Goal: Task Accomplishment & Management: Use online tool/utility

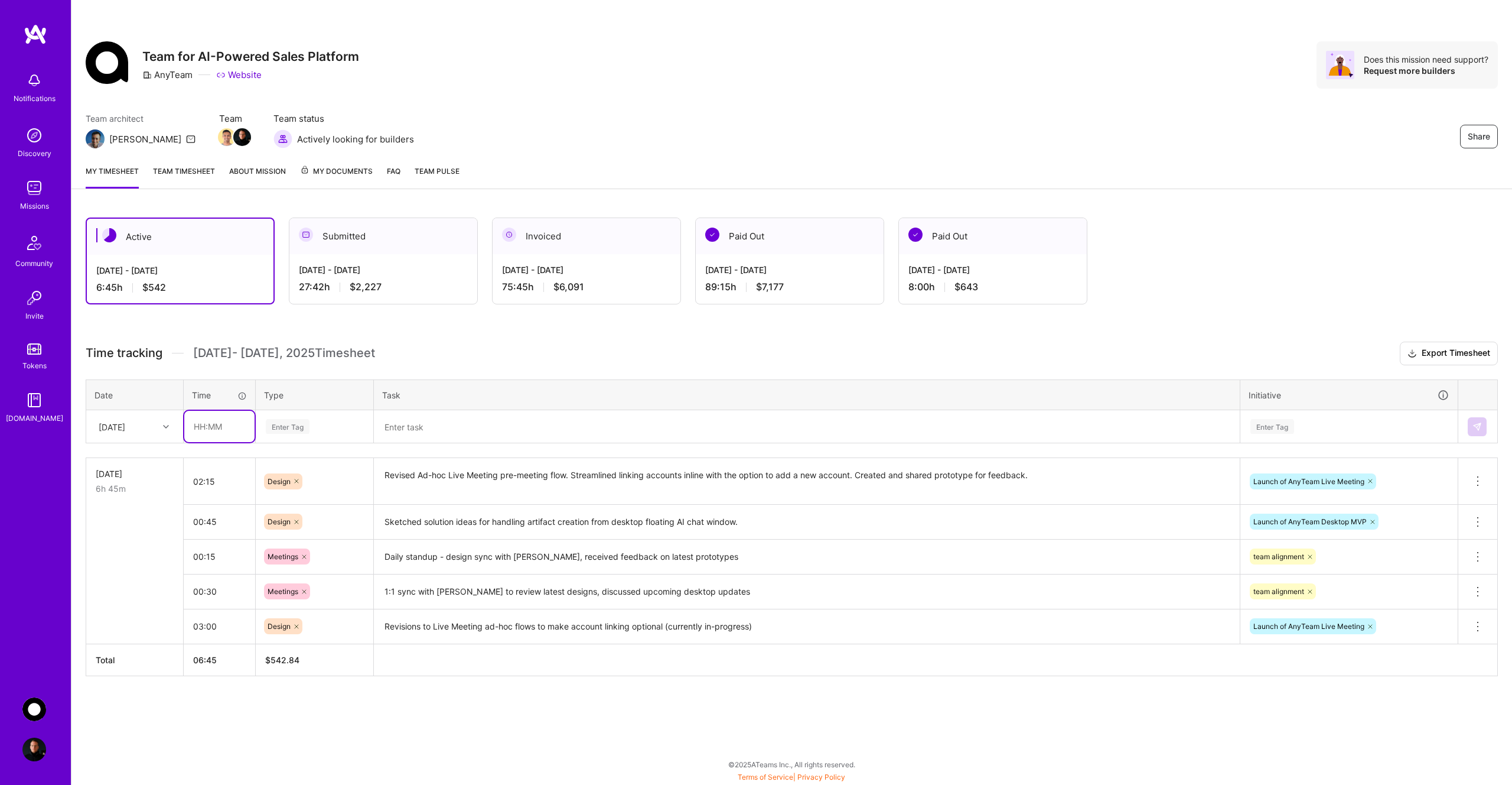
click at [222, 427] on input "text" at bounding box center [220, 426] width 70 height 31
type input "02:45"
click at [295, 429] on div "Enter Tag" at bounding box center [288, 426] width 44 height 18
click at [301, 497] on div "Design" at bounding box center [315, 493] width 117 height 27
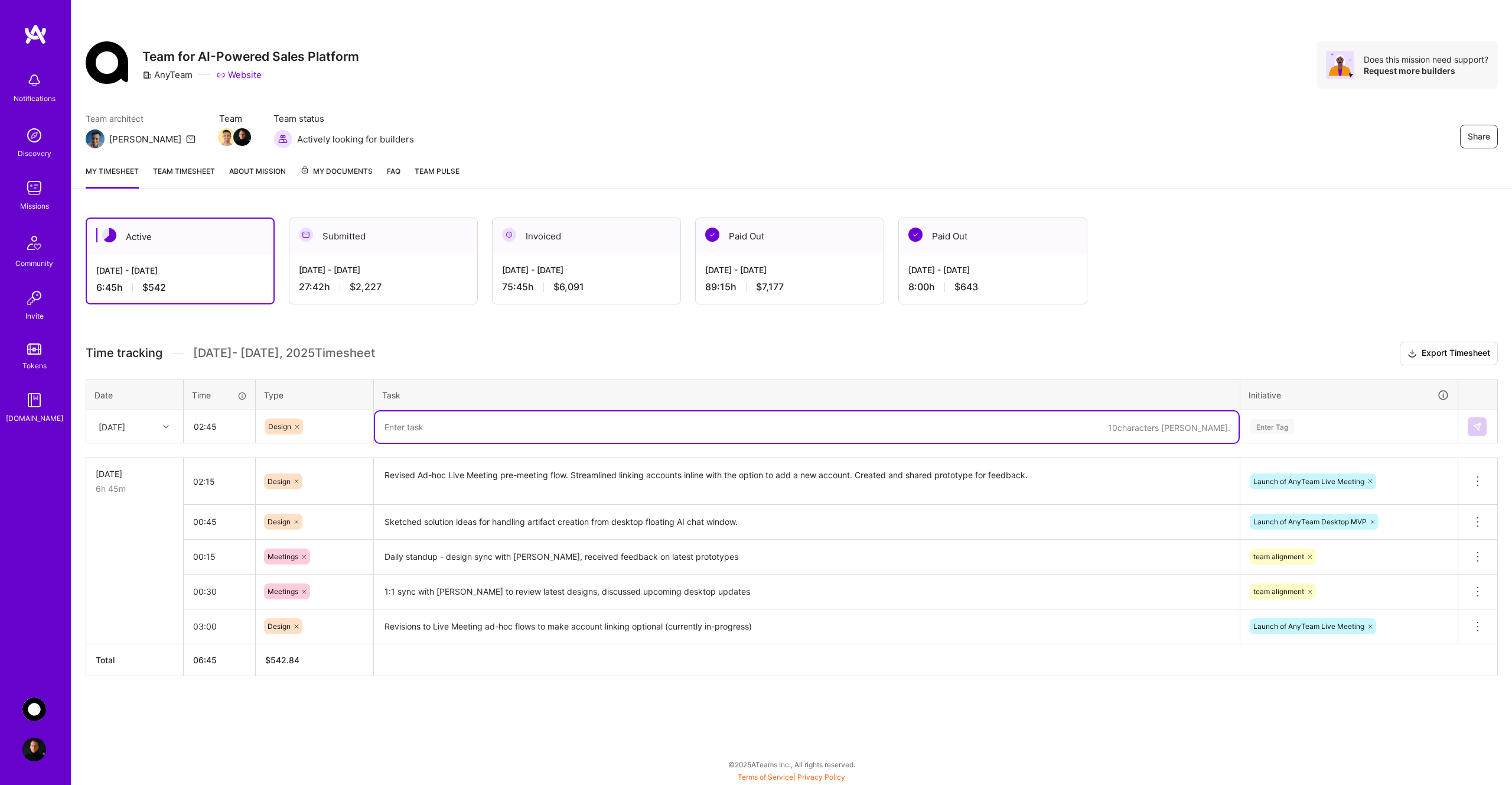
click at [416, 435] on textarea at bounding box center [807, 427] width 864 height 31
type textarea "Continued revising adhoc live meeting prototype, included stop assistant flow, …"
click at [1300, 426] on div "Enter Tag" at bounding box center [1349, 426] width 200 height 15
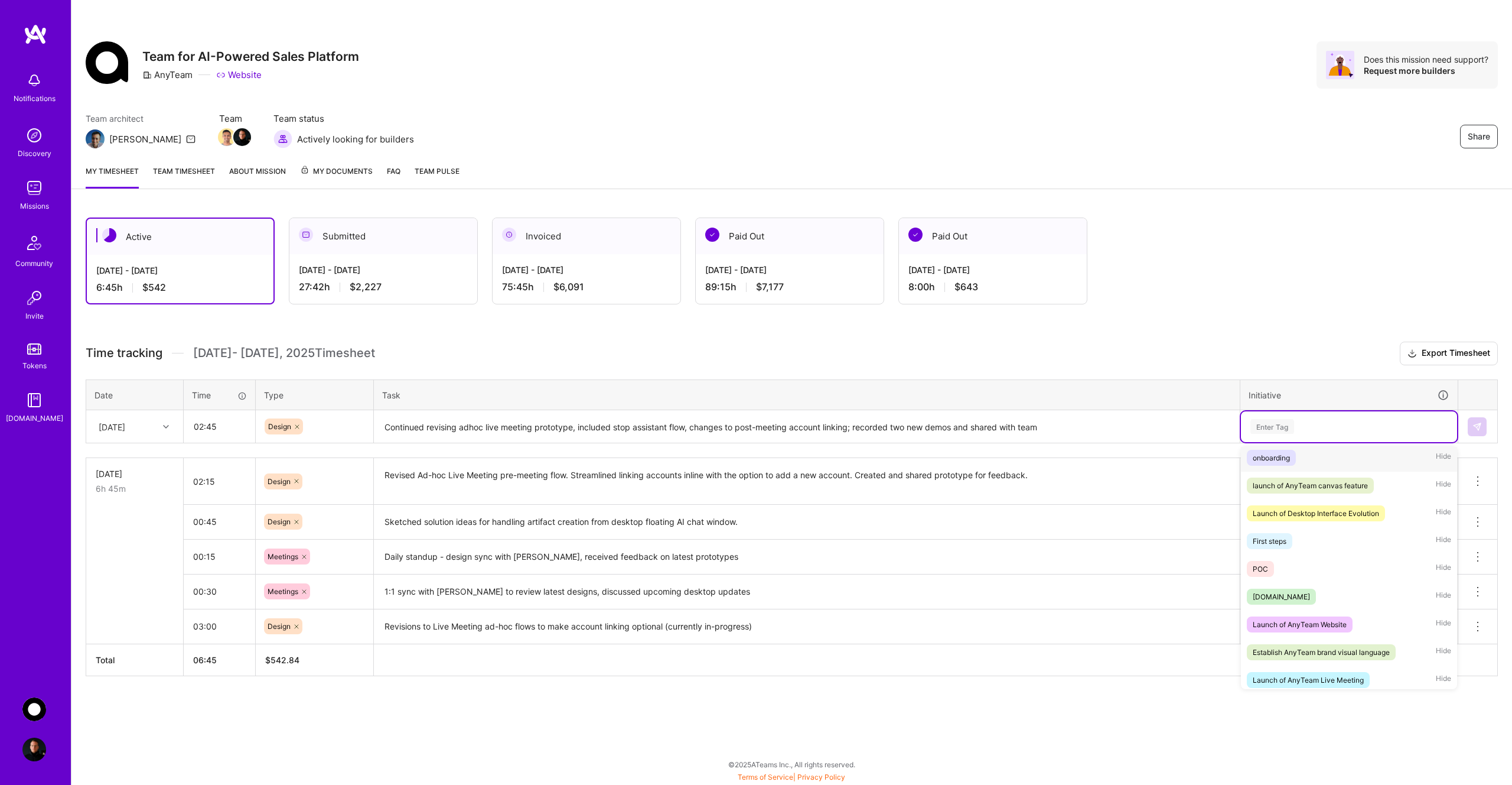
scroll to position [93, 0]
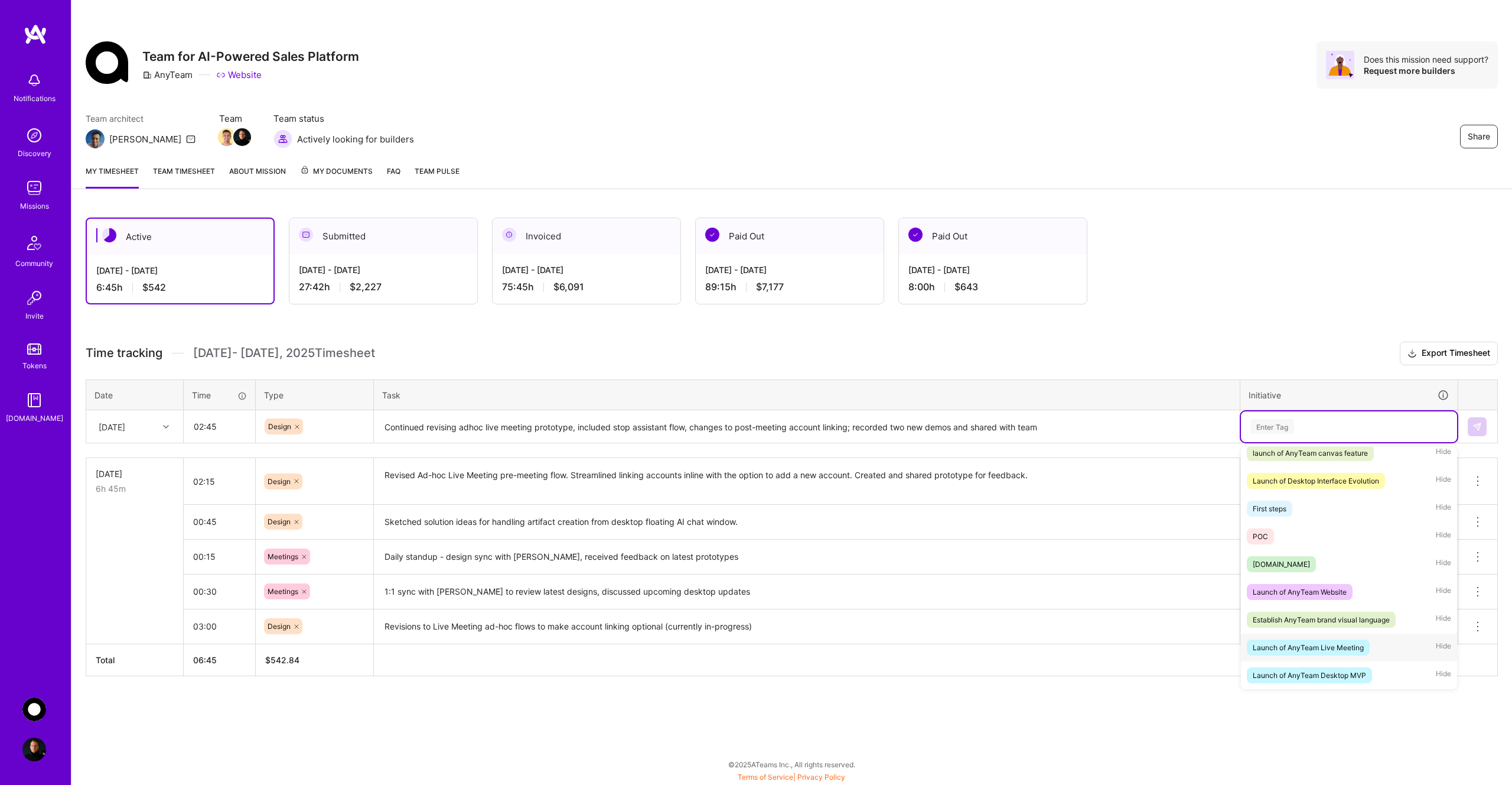
click at [1307, 648] on div "Launch of AnyTeam Live Meeting" at bounding box center [1308, 647] width 111 height 12
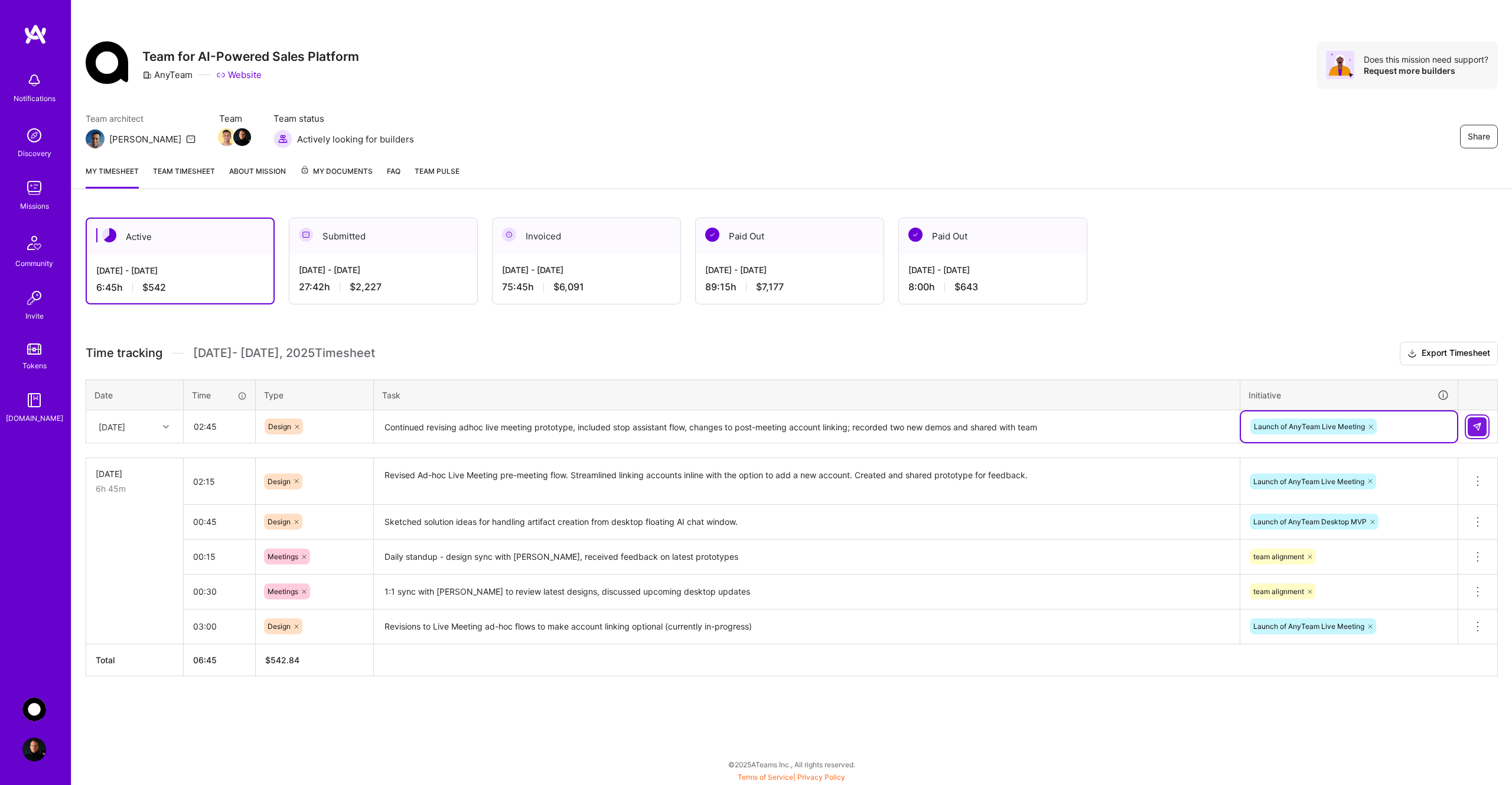
click at [1473, 429] on img at bounding box center [1477, 426] width 9 height 9
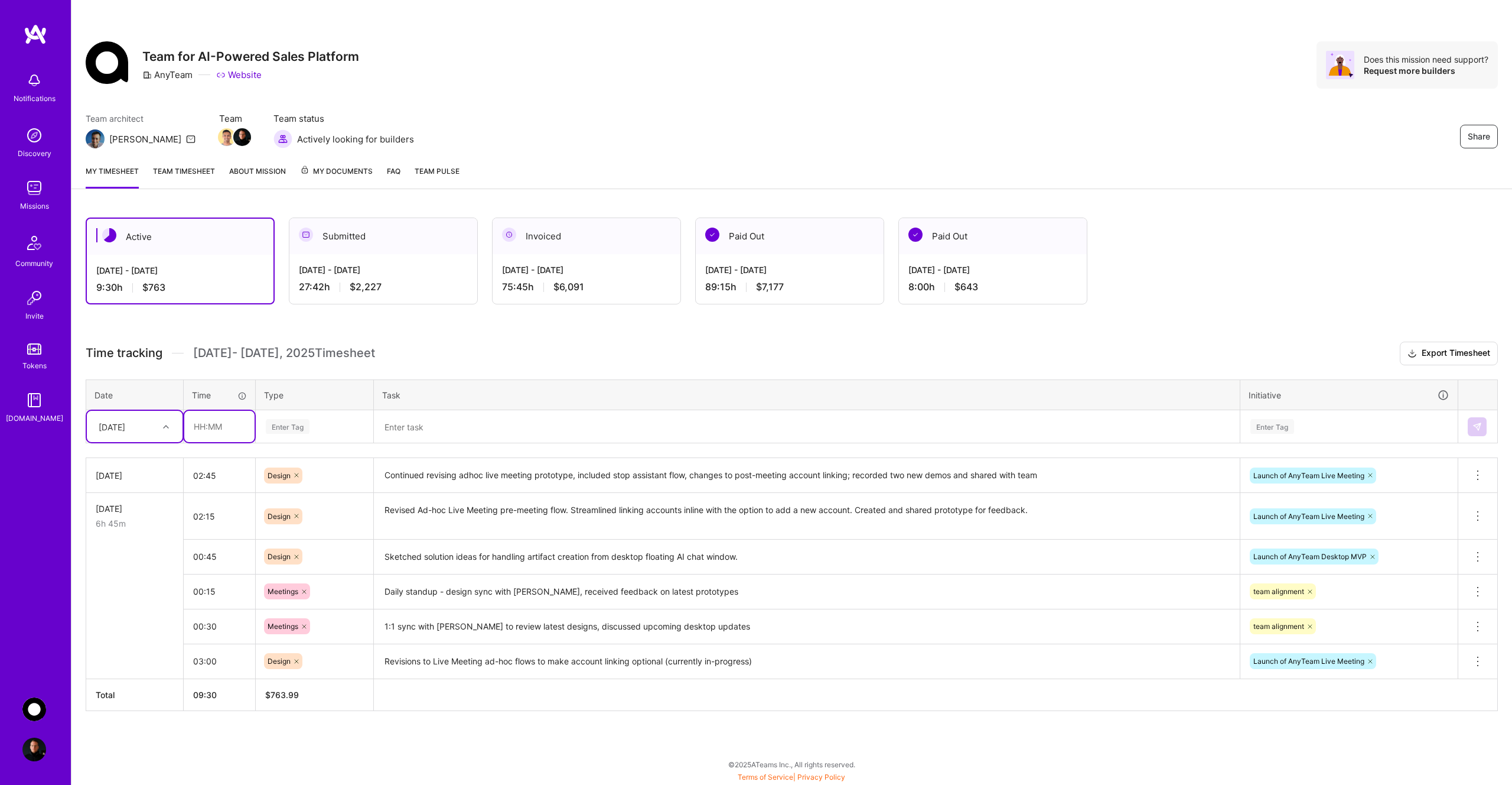
click at [213, 428] on input "text" at bounding box center [220, 426] width 70 height 31
type input "00:45"
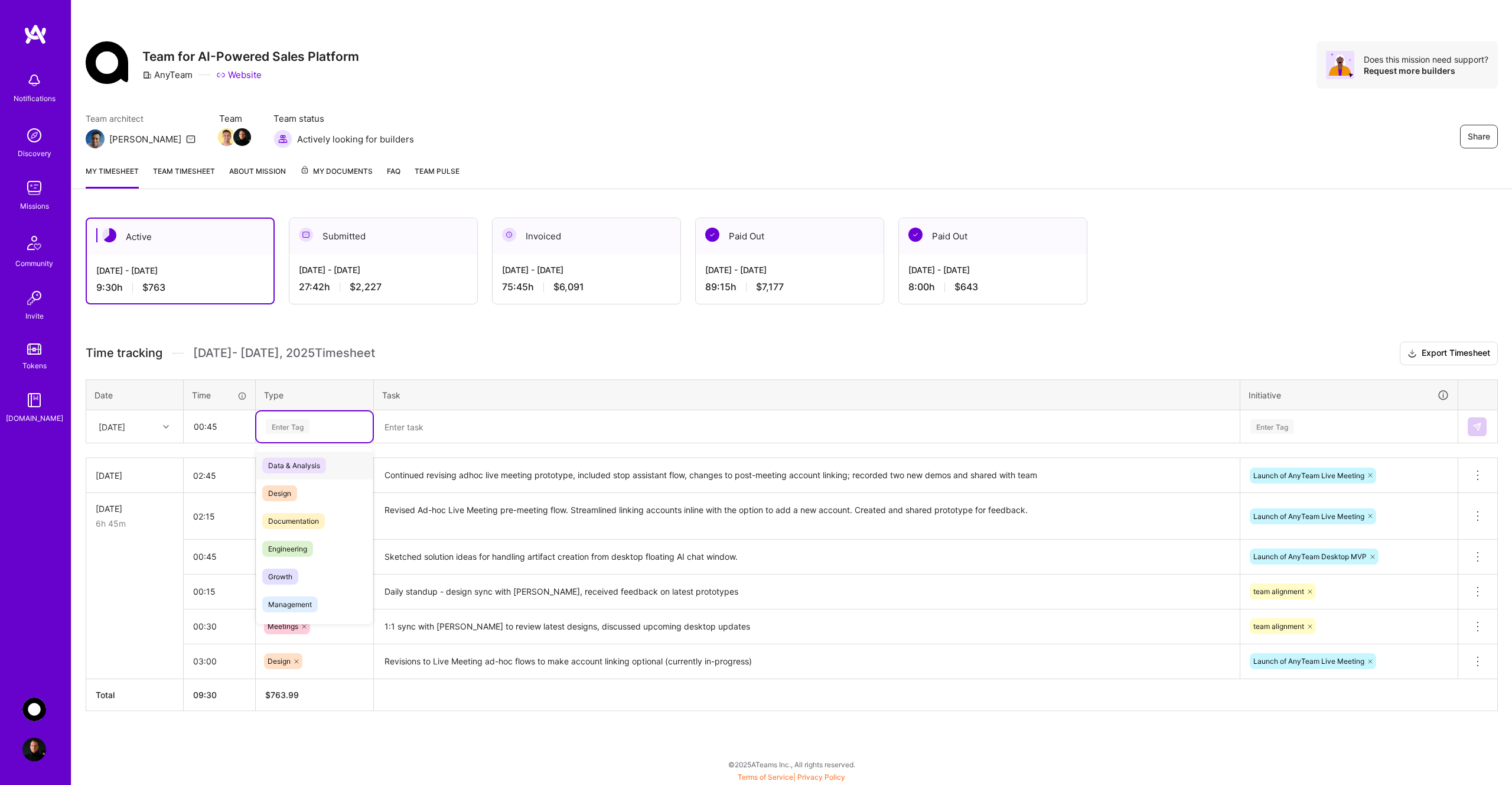
click at [298, 427] on div "Enter Tag" at bounding box center [288, 426] width 44 height 18
type input "mee"
click at [300, 466] on span "Meetings" at bounding box center [283, 465] width 43 height 16
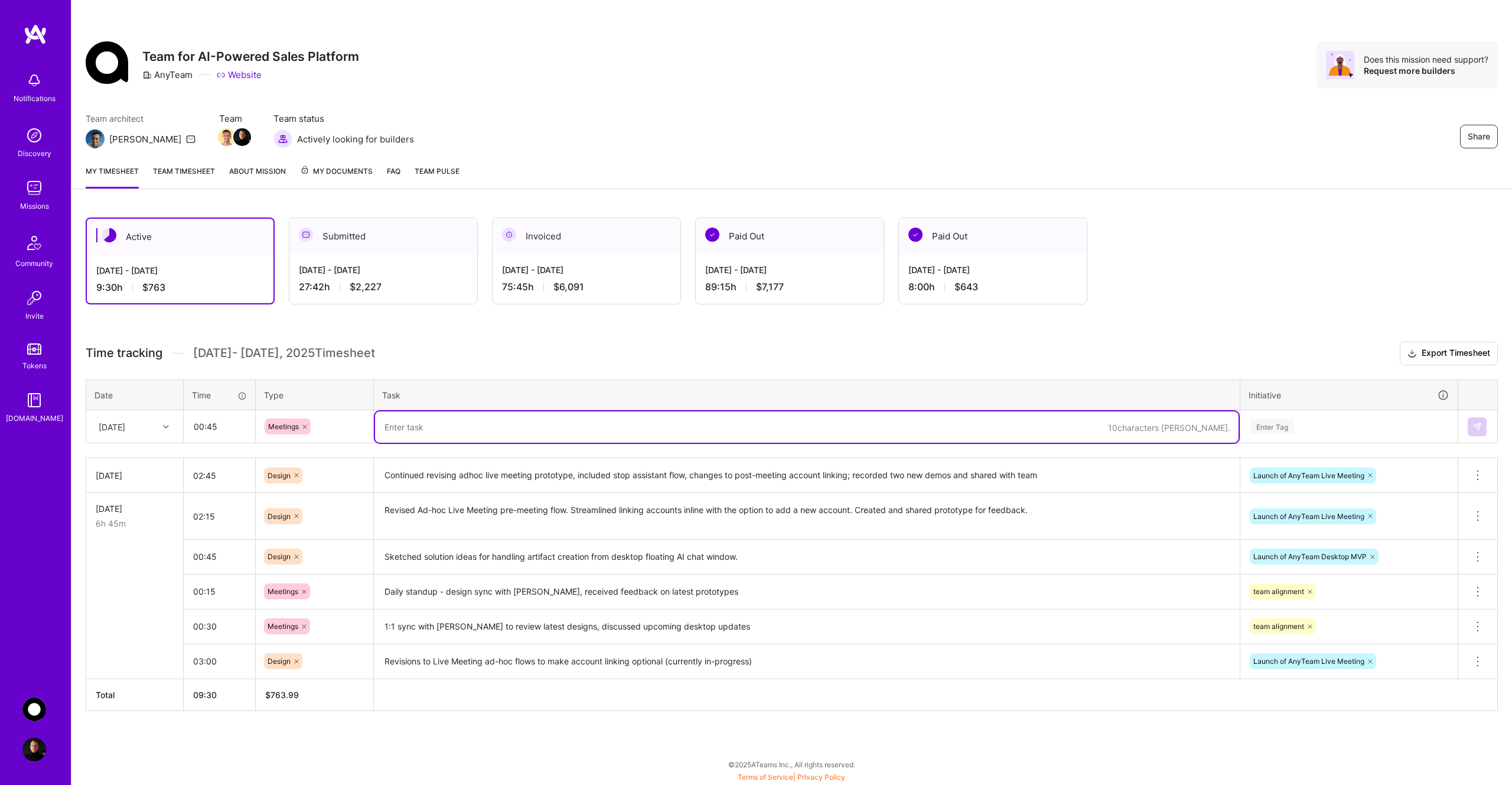
click at [415, 435] on textarea at bounding box center [807, 427] width 864 height 31
type textarea "Daily "P&E" standup, walked through adhoc meeting flows with June and team, dis…"
click at [1285, 431] on div "Enter Tag" at bounding box center [1272, 426] width 44 height 18
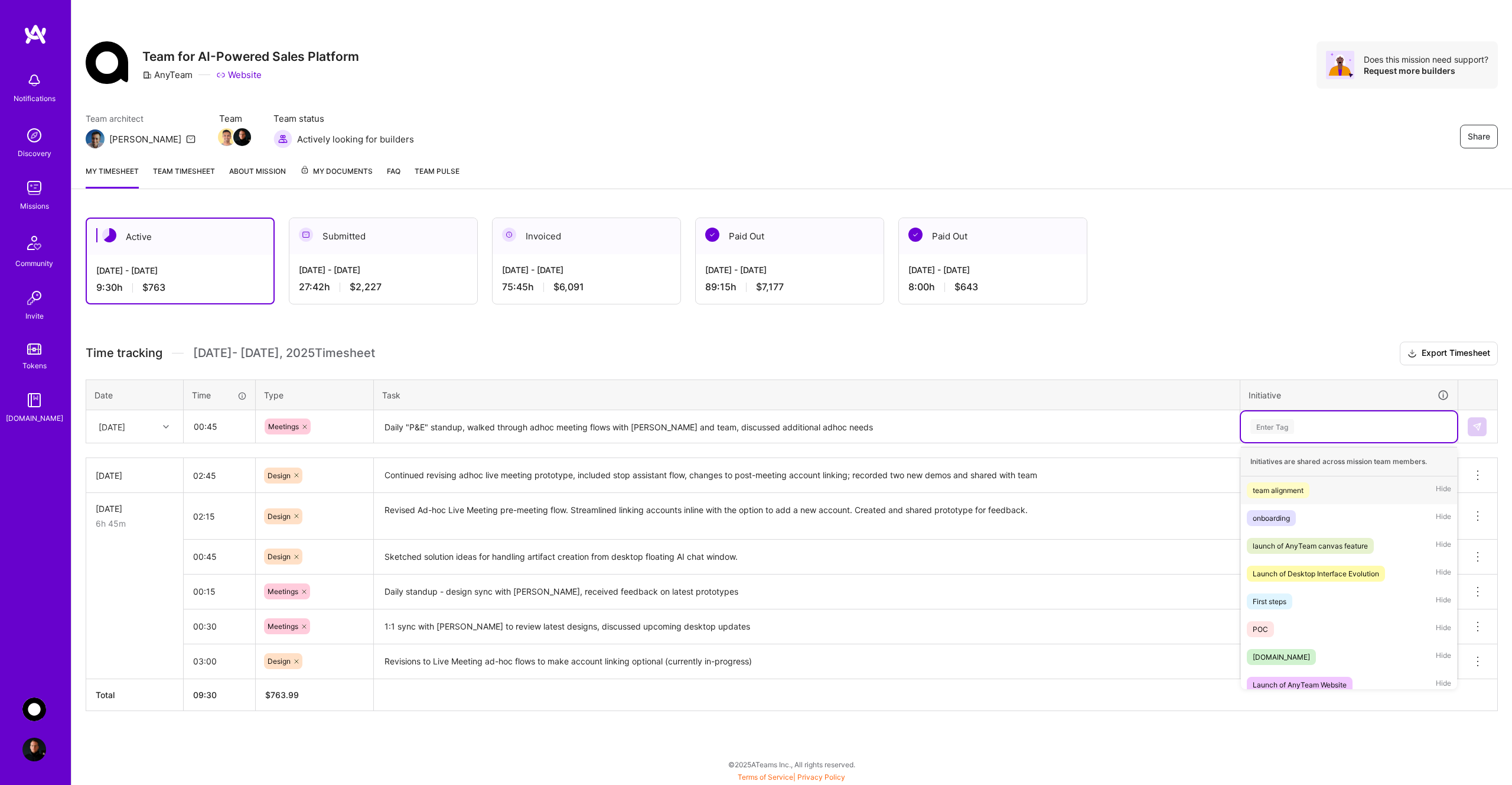
click at [1292, 495] on div "team alignment" at bounding box center [1278, 490] width 51 height 12
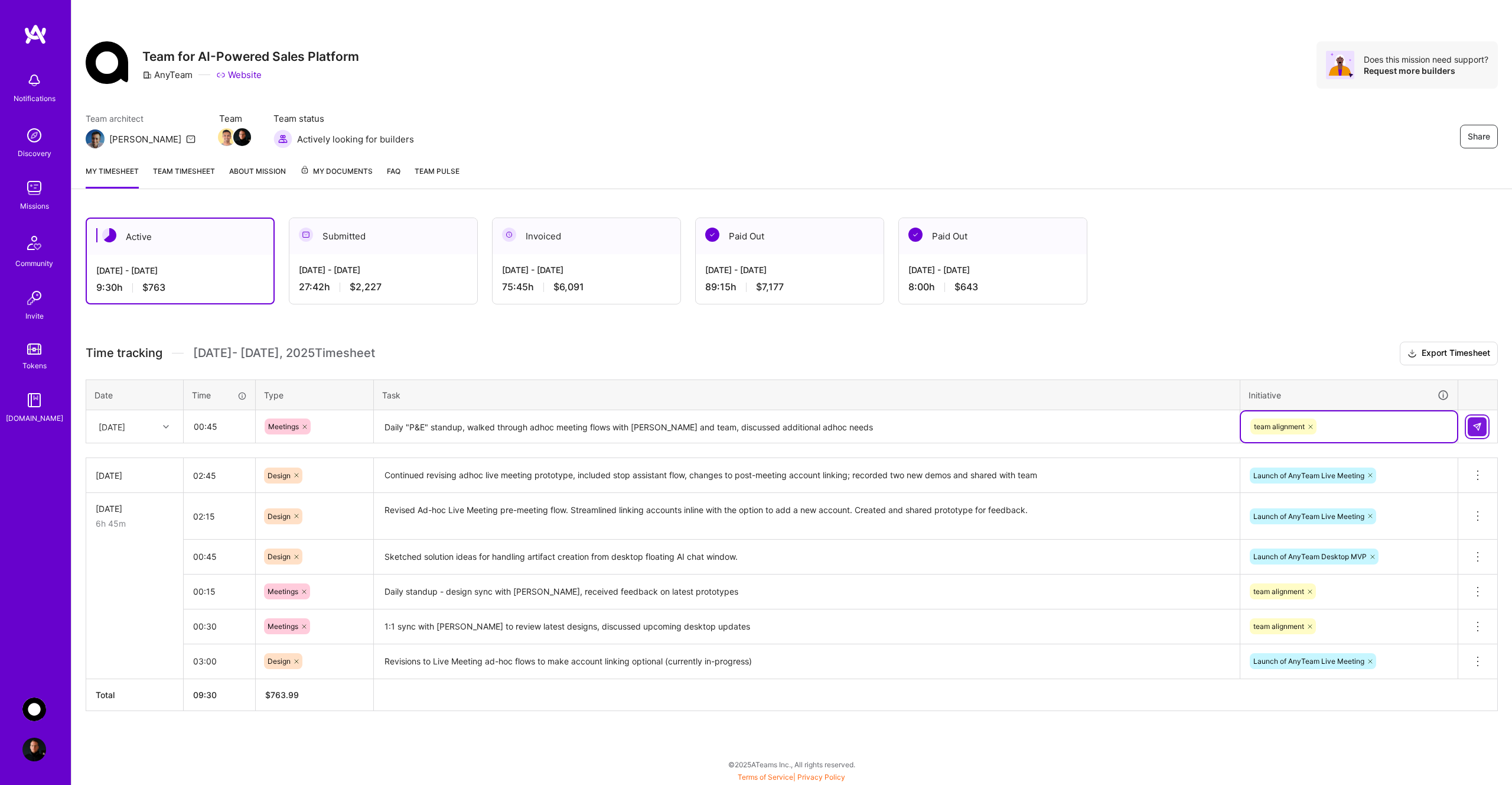
click at [1472, 425] on button at bounding box center [1478, 427] width 19 height 19
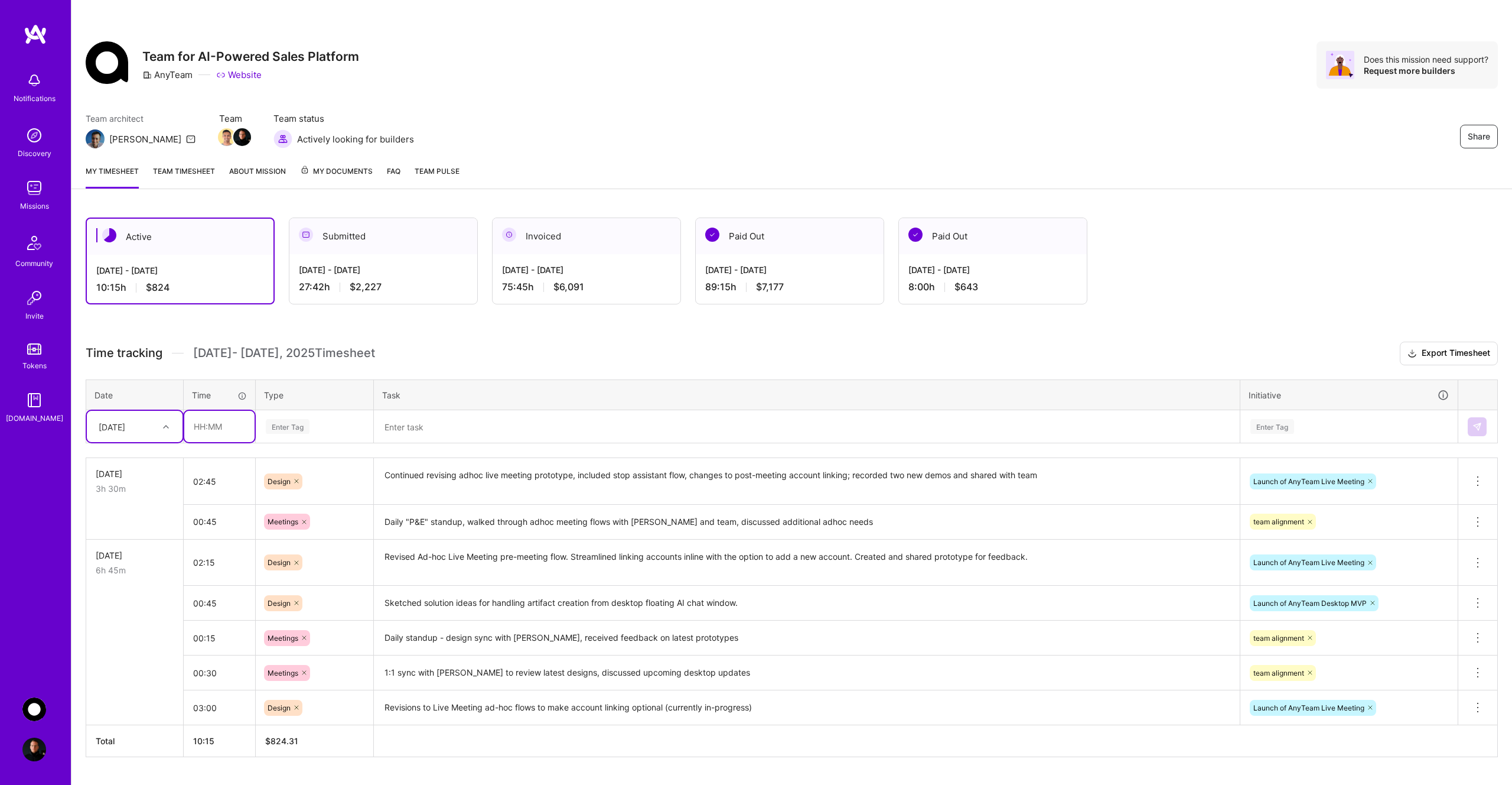
click at [221, 426] on input "text" at bounding box center [220, 426] width 70 height 31
type input "01:00"
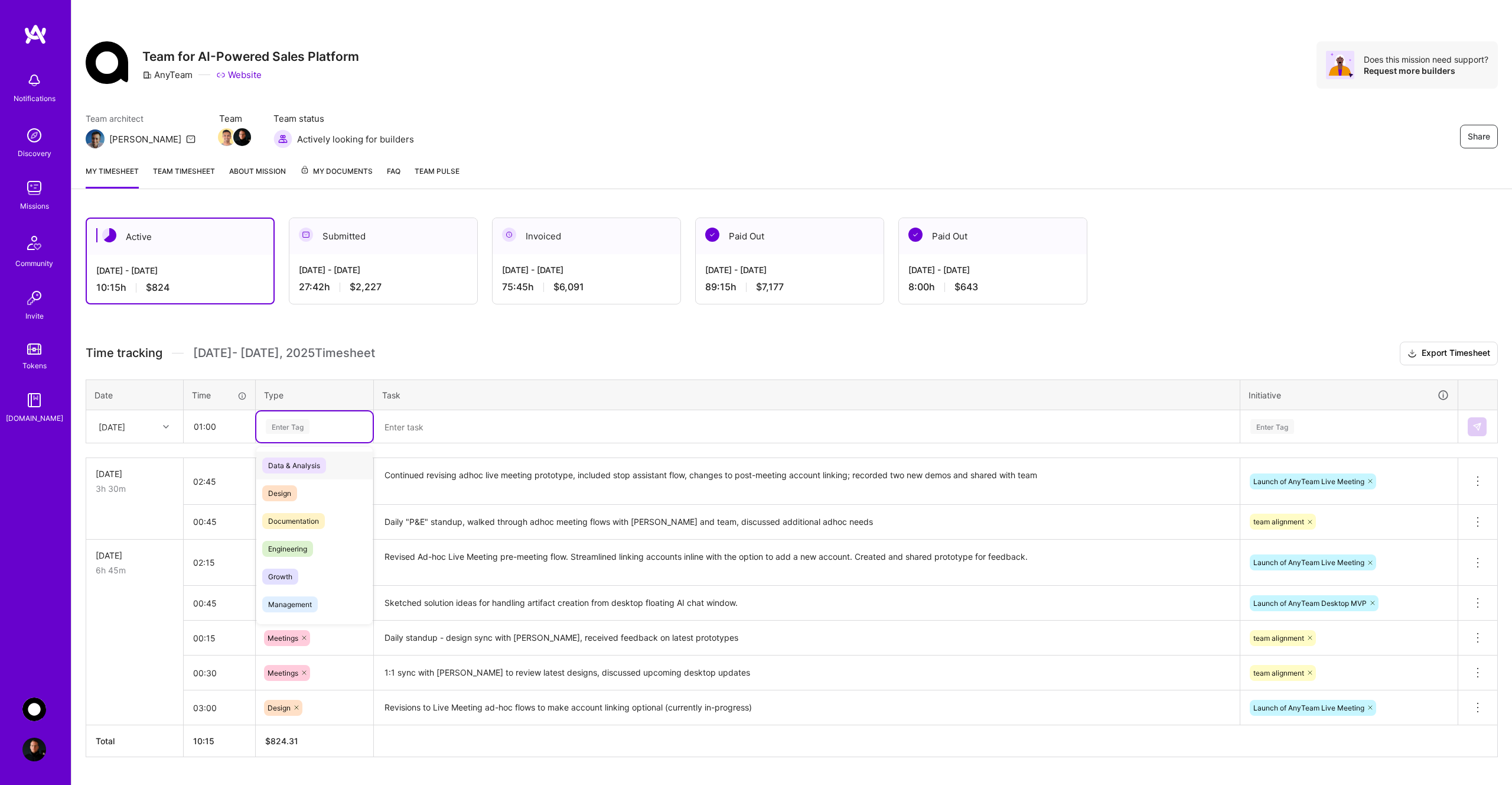
click at [293, 427] on div "Enter Tag" at bounding box center [288, 426] width 44 height 18
click at [296, 490] on span "Design" at bounding box center [279, 493] width 35 height 16
click at [412, 427] on textarea at bounding box center [807, 427] width 864 height 31
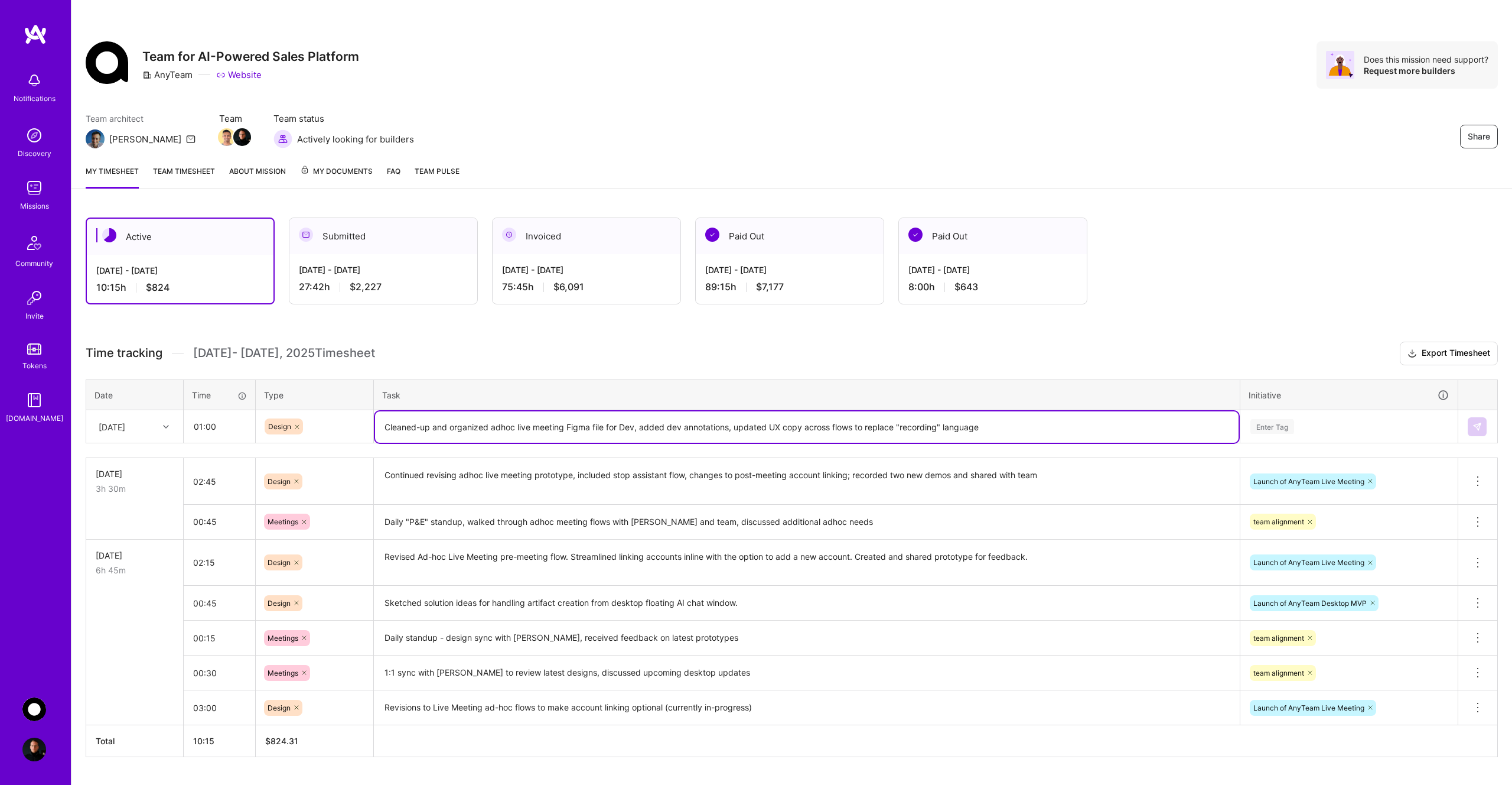
type textarea "Cleaned-up and organized adhoc live meeting Figma file for Dev, added dev annot…"
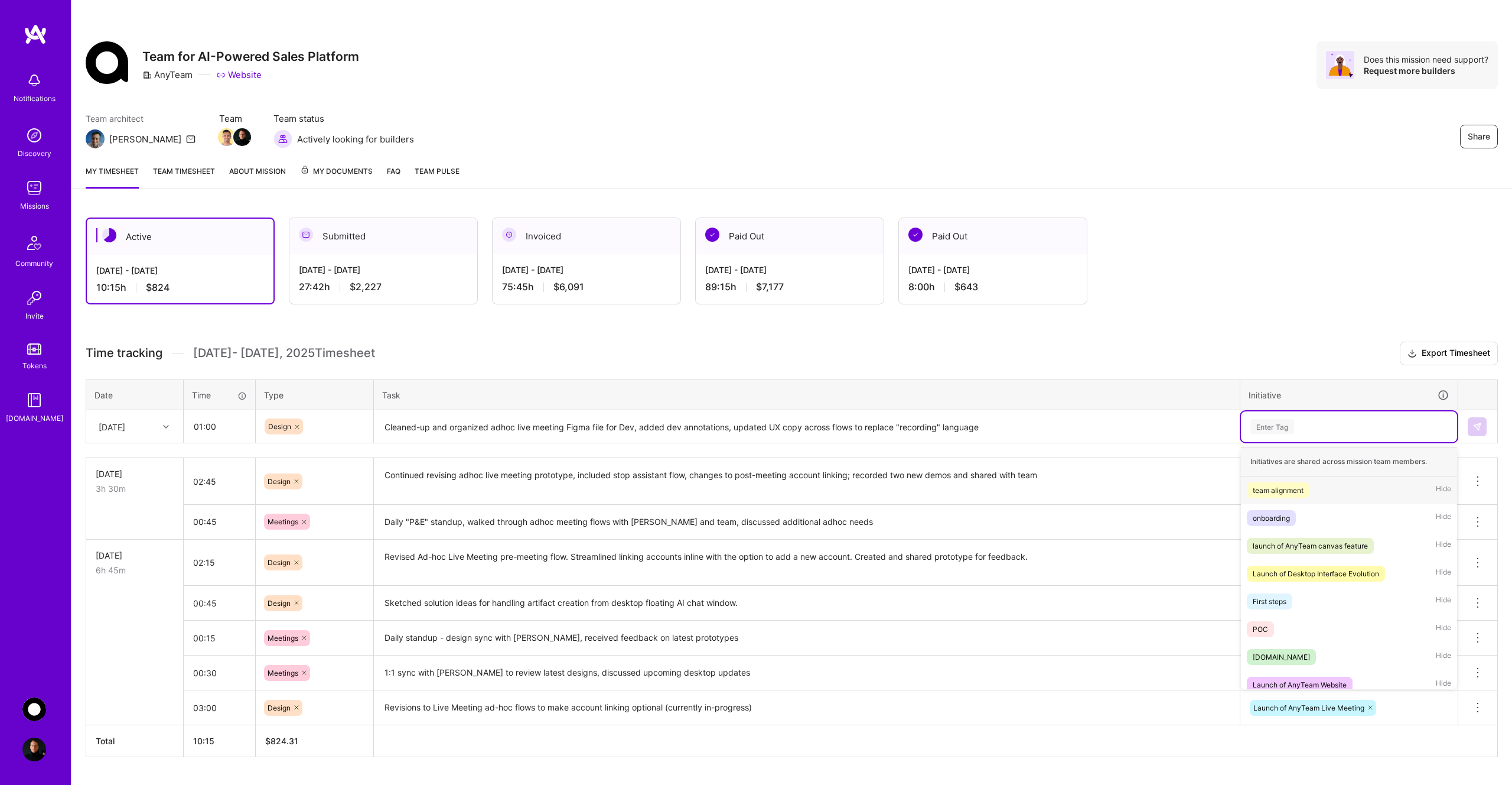
click at [1290, 426] on div "Enter Tag" at bounding box center [1272, 426] width 44 height 18
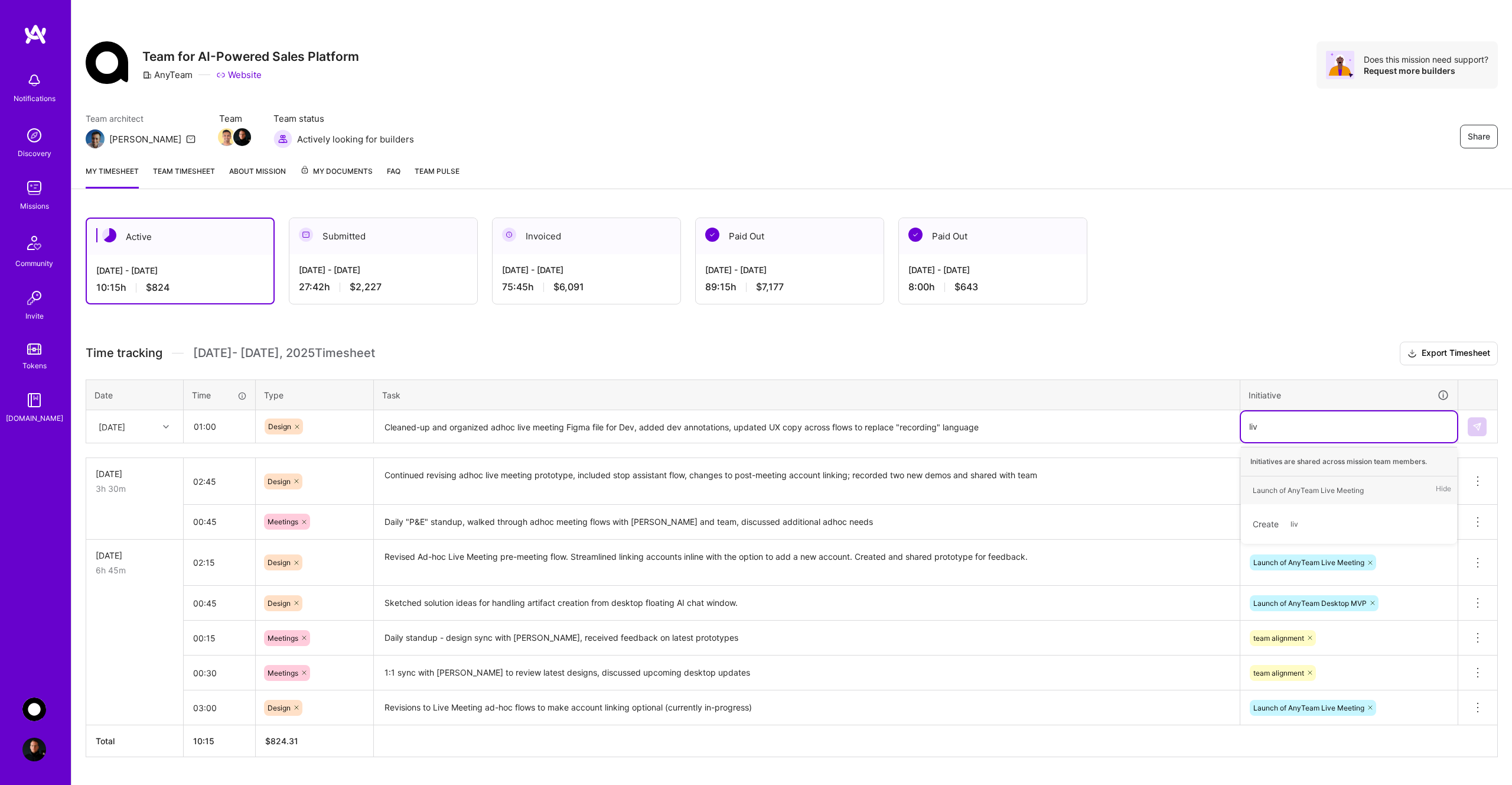
type input "live"
click at [1345, 488] on div "Launch of AnyTeam Live Meeting" at bounding box center [1308, 490] width 111 height 12
click at [1473, 424] on img at bounding box center [1477, 426] width 9 height 9
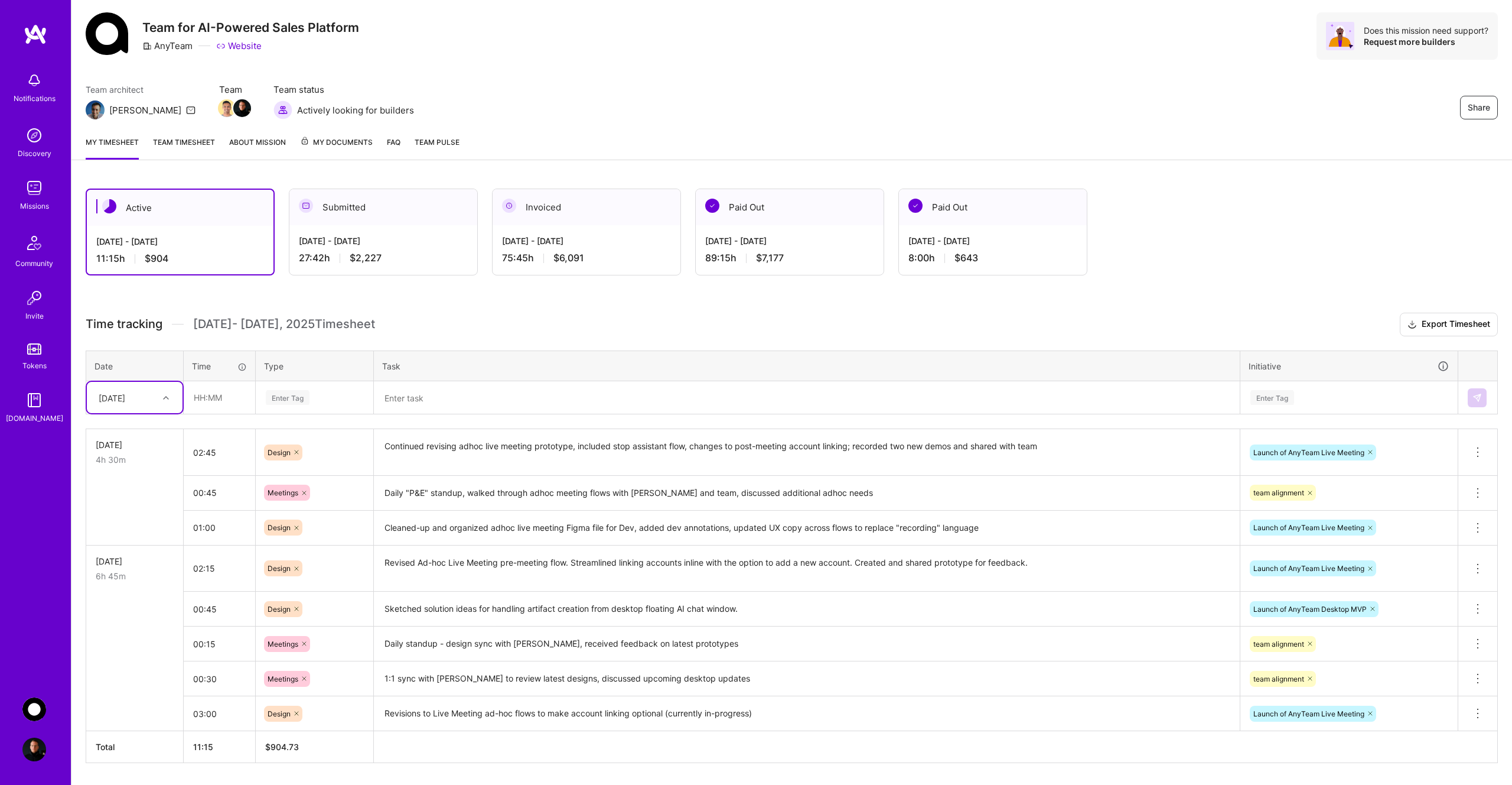
scroll to position [0, 0]
